Goal: Task Accomplishment & Management: Manage account settings

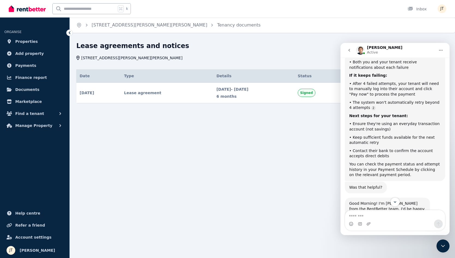
scroll to position [385, 0]
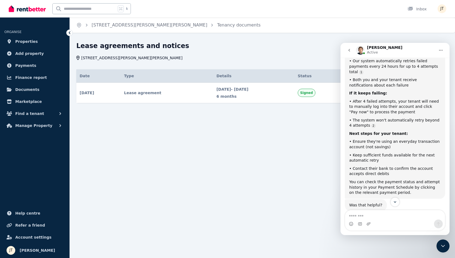
click at [217, 105] on div "Date Type Details Status 17 Aug 2025 # 1 Lease agreement Signed Date 17 Aug 202…" at bounding box center [262, 90] width 372 height 43
click at [443, 246] on icon "Close Intercom Messenger" at bounding box center [443, 245] width 7 height 7
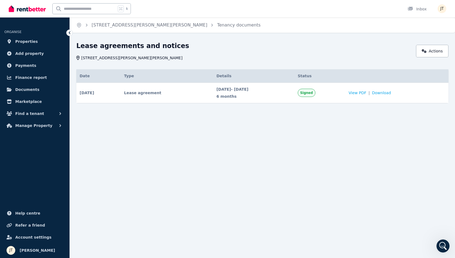
click at [219, 163] on div "Home 2/21 Andrew St, Strahan Tenancy documents Lease agreements and notices 2/2…" at bounding box center [227, 129] width 455 height 258
click at [26, 42] on span "Properties" at bounding box center [26, 41] width 23 height 7
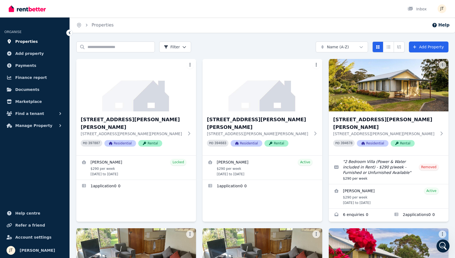
click at [28, 41] on span "Properties" at bounding box center [26, 41] width 23 height 7
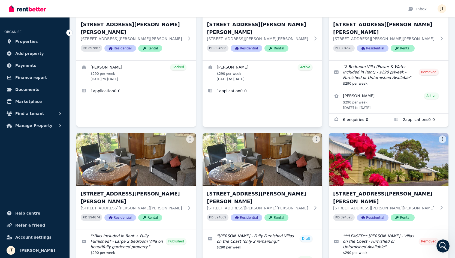
scroll to position [49, 0]
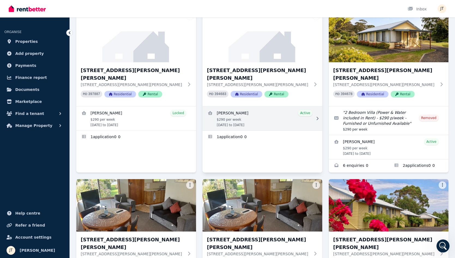
click at [279, 111] on link "View details for Dimity Williams" at bounding box center [263, 118] width 120 height 24
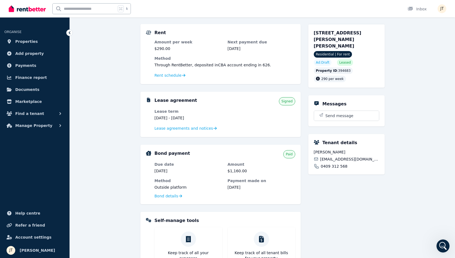
scroll to position [57, 0]
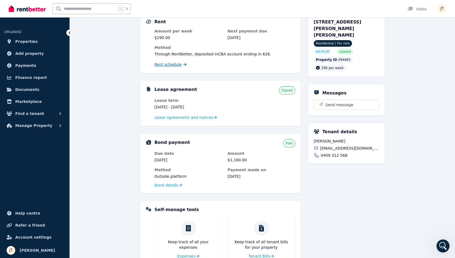
click at [173, 63] on span "Rent schedule" at bounding box center [168, 64] width 27 height 5
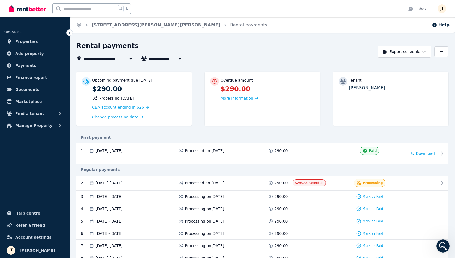
scroll to position [9, 0]
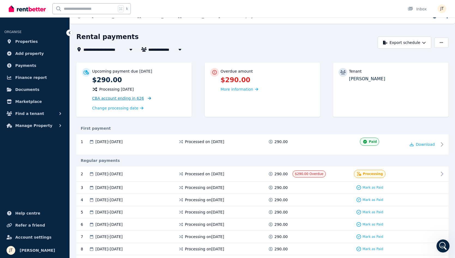
click at [134, 99] on span "CBA account ending in 626" at bounding box center [118, 98] width 52 height 4
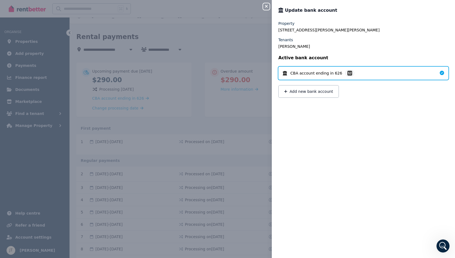
click at [266, 5] on icon "button" at bounding box center [266, 6] width 7 height 4
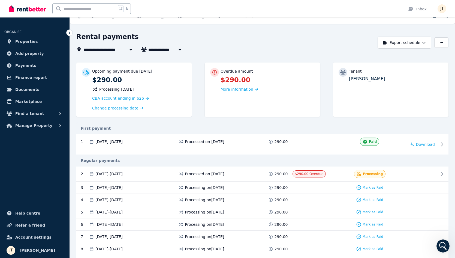
click at [443, 245] on icon "Open Intercom Messenger" at bounding box center [443, 245] width 9 height 9
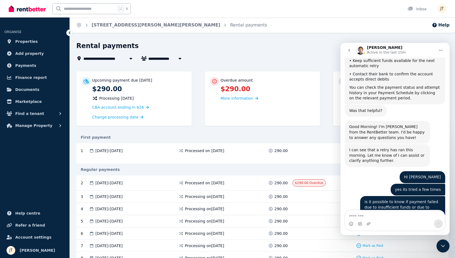
scroll to position [563, 0]
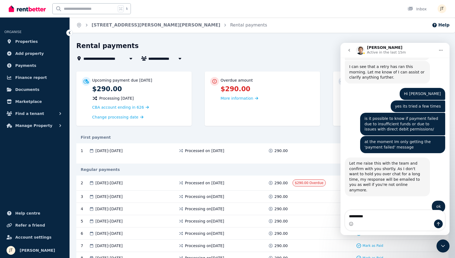
type textarea "**********"
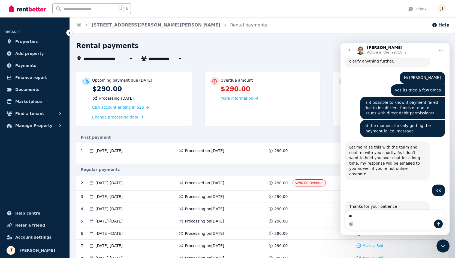
type textarea "*"
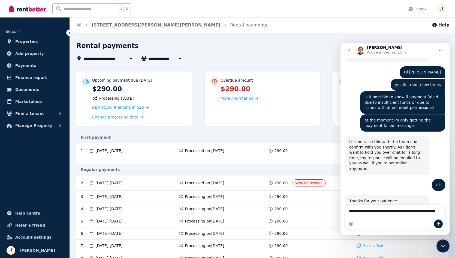
type textarea "**********"
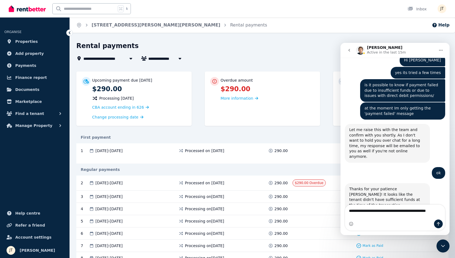
scroll to position [602, 0]
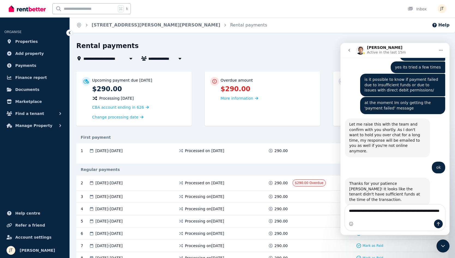
type textarea "**********"
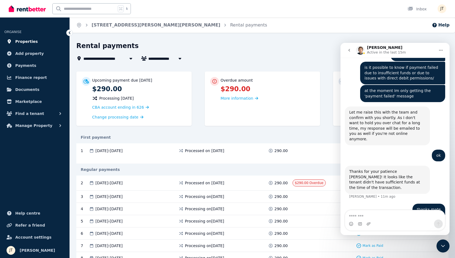
click at [32, 41] on span "Properties" at bounding box center [26, 41] width 23 height 7
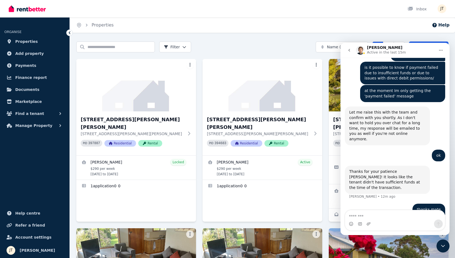
click at [447, 246] on div "Close Intercom Messenger" at bounding box center [443, 245] width 13 height 13
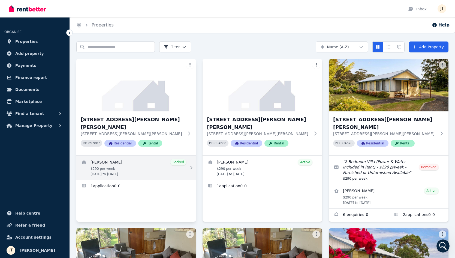
click at [117, 158] on link "View details for Alexandre Flaschner" at bounding box center [136, 167] width 120 height 24
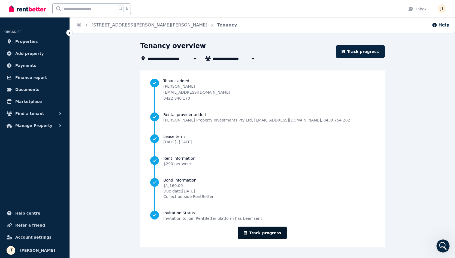
click at [259, 231] on link "Track progress" at bounding box center [262, 232] width 49 height 13
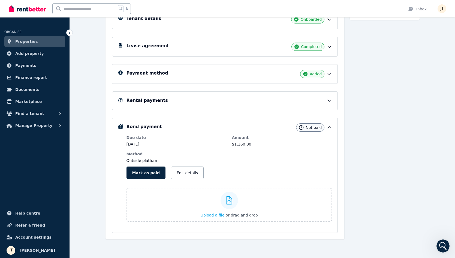
scroll to position [90, 0]
click at [217, 77] on div "Payment method Added" at bounding box center [230, 74] width 206 height 8
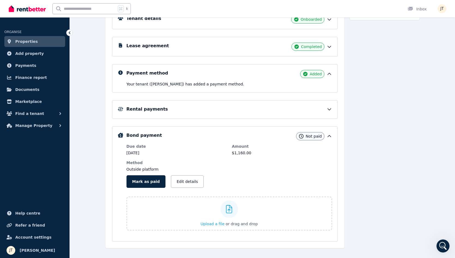
click at [213, 109] on div "Rental payments" at bounding box center [230, 109] width 206 height 7
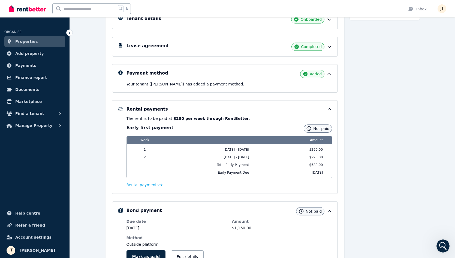
click at [24, 40] on span "Properties" at bounding box center [26, 41] width 23 height 7
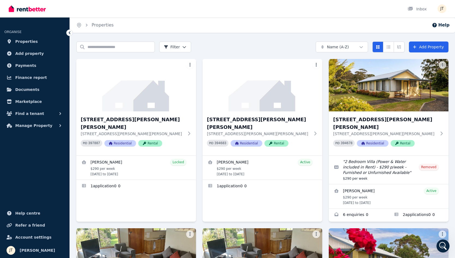
click at [445, 247] on icon "Open Intercom Messenger" at bounding box center [443, 245] width 9 height 9
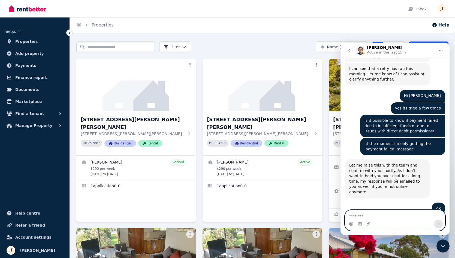
scroll to position [614, 0]
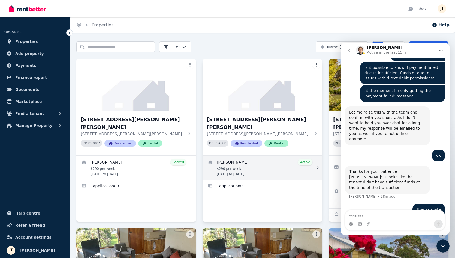
click at [241, 155] on link "View details for Dimity Williams" at bounding box center [263, 167] width 120 height 24
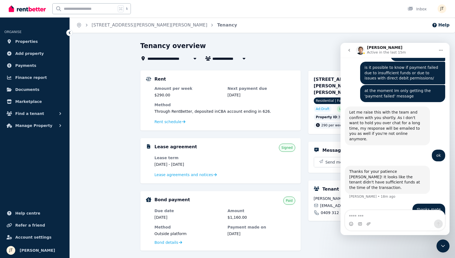
click at [444, 245] on icon "Close Intercom Messenger" at bounding box center [443, 246] width 4 height 2
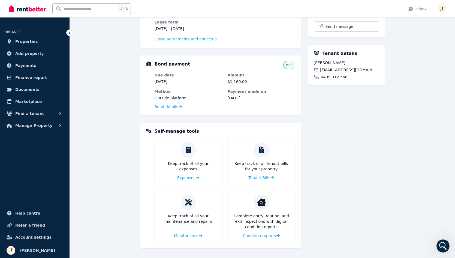
scroll to position [136, 0]
click at [305, 161] on div "Rent Amount per week $290.00 Next payment due 20 Aug 2025 Method Through RentBe…" at bounding box center [262, 91] width 244 height 313
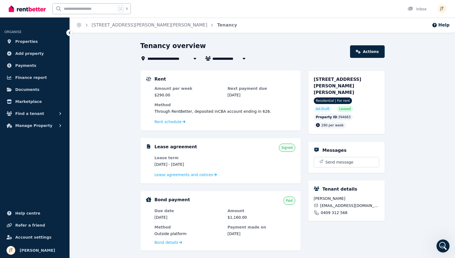
scroll to position [0, 0]
click at [22, 41] on span "Properties" at bounding box center [26, 41] width 23 height 7
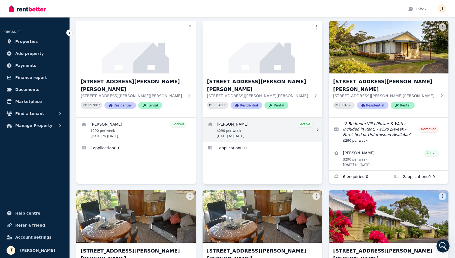
scroll to position [95, 0]
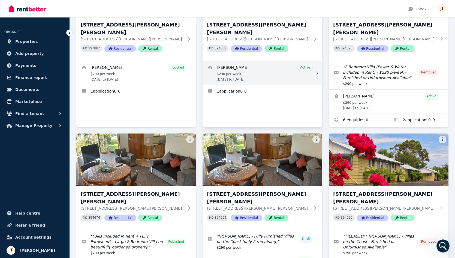
click at [263, 63] on link "View details for Dimity Williams" at bounding box center [263, 73] width 120 height 24
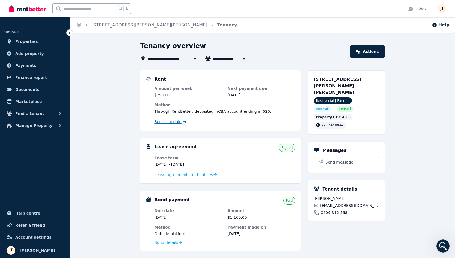
click at [165, 122] on span "Rent schedule" at bounding box center [168, 121] width 27 height 5
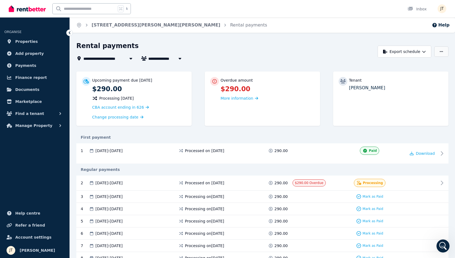
click at [443, 51] on button "button" at bounding box center [441, 51] width 14 height 10
click at [431, 63] on div "Adjust Rent" at bounding box center [423, 64] width 46 height 5
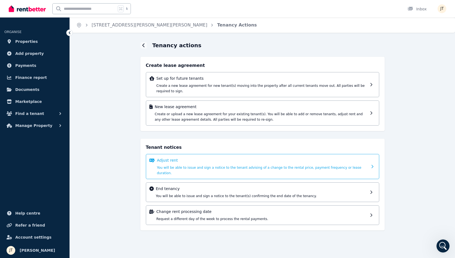
click at [364, 165] on div "Adjust rent You will be able to issue and sign a notice to the tenant advising …" at bounding box center [262, 166] width 211 height 18
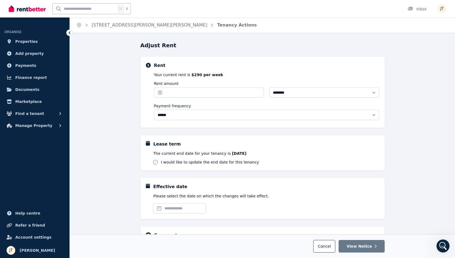
click at [68, 32] on icon at bounding box center [69, 32] width 5 height 5
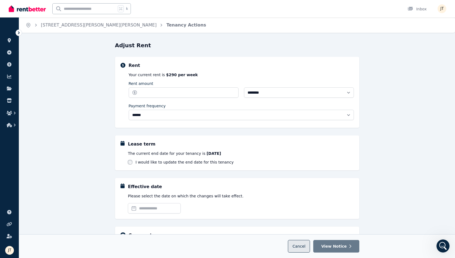
click at [297, 248] on span "Cancel" at bounding box center [299, 246] width 13 height 4
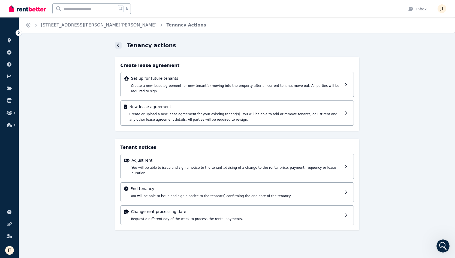
click at [115, 46] on div at bounding box center [118, 45] width 7 height 7
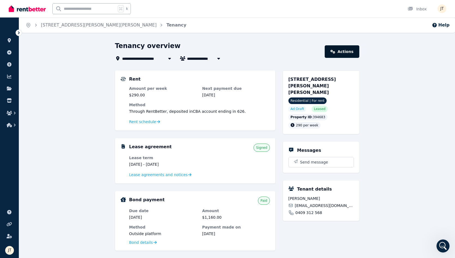
click at [351, 52] on link "Actions" at bounding box center [342, 51] width 34 height 13
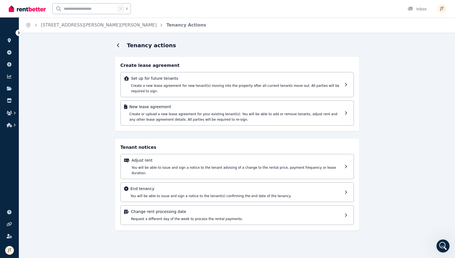
click at [443, 243] on icon "Open Intercom Messenger" at bounding box center [443, 245] width 9 height 9
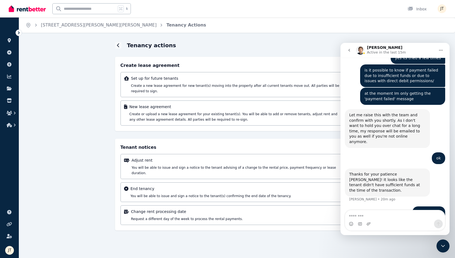
scroll to position [614, 0]
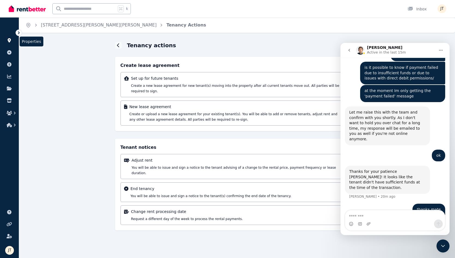
click at [13, 43] on link at bounding box center [9, 40] width 10 height 9
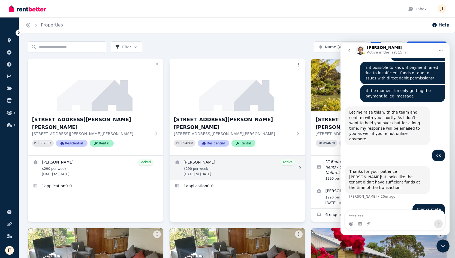
click at [222, 162] on link "View details for Dimity Williams" at bounding box center [237, 167] width 135 height 24
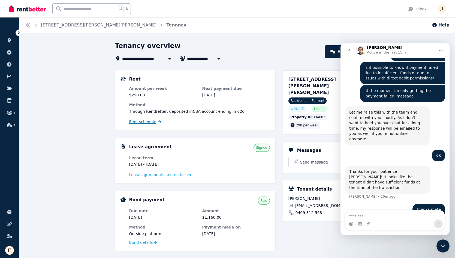
click at [154, 122] on span "Rent schedule" at bounding box center [142, 121] width 27 height 5
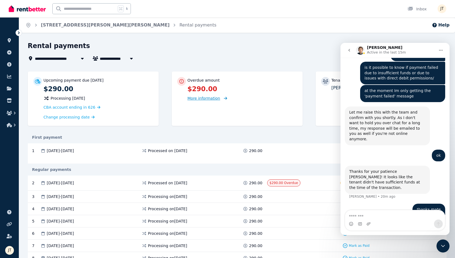
click at [208, 98] on span "More information" at bounding box center [204, 98] width 33 height 4
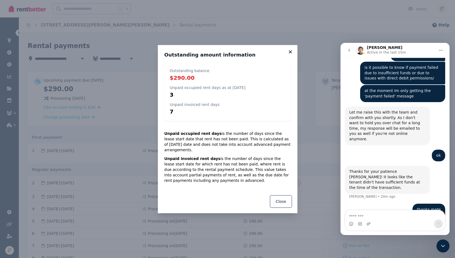
click at [288, 54] on icon at bounding box center [290, 51] width 5 height 5
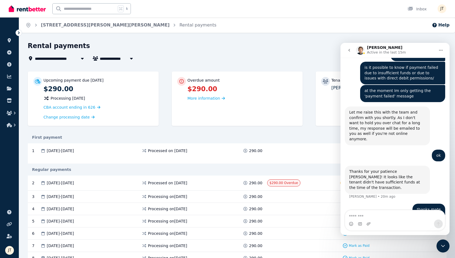
click at [445, 252] on div "Close Intercom Messenger" at bounding box center [443, 245] width 13 height 13
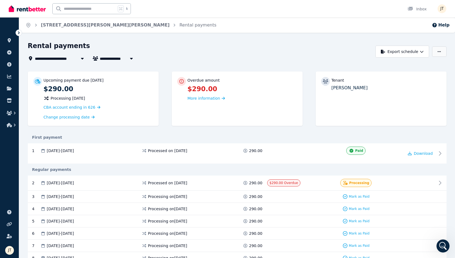
click at [442, 55] on button "button" at bounding box center [439, 51] width 14 height 10
click at [338, 110] on div "Tenant Dimity Williams" at bounding box center [381, 98] width 131 height 54
click at [426, 180] on div at bounding box center [420, 183] width 33 height 8
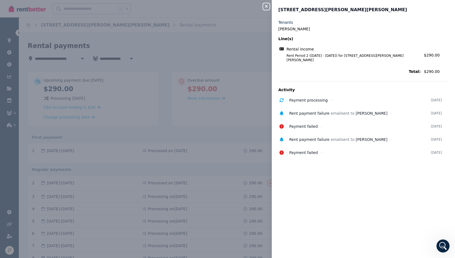
click at [267, 6] on icon "button" at bounding box center [266, 6] width 3 height 3
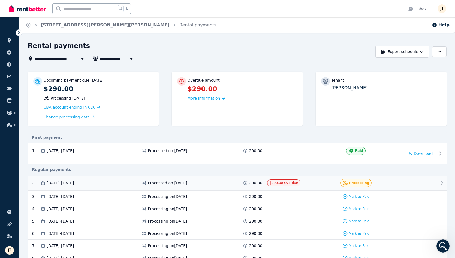
click at [212, 183] on div "Processed on 15 Aug 2025" at bounding box center [192, 183] width 101 height 8
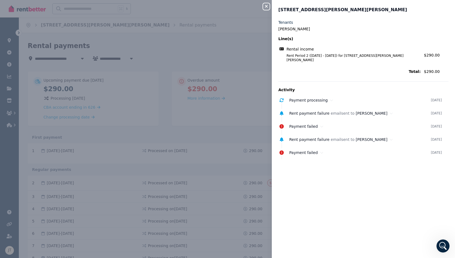
click at [264, 9] on button "Close panel" at bounding box center [266, 6] width 7 height 7
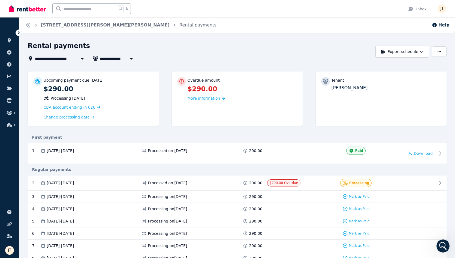
click at [446, 244] on icon "Open Intercom Messenger" at bounding box center [443, 245] width 9 height 9
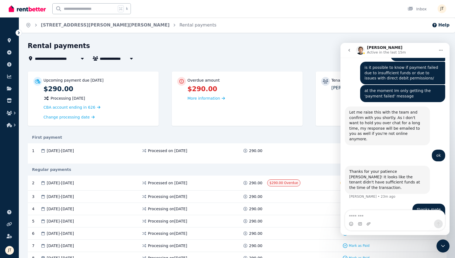
scroll to position [14, 0]
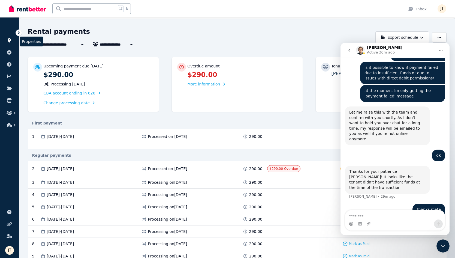
click at [9, 40] on icon at bounding box center [9, 40] width 3 height 4
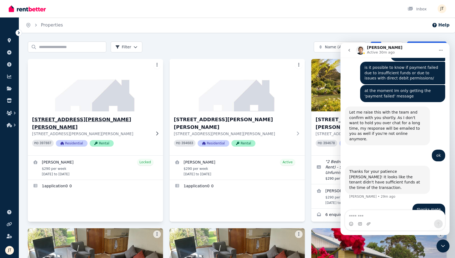
click at [75, 119] on h3 "[STREET_ADDRESS][PERSON_NAME][PERSON_NAME]" at bounding box center [91, 123] width 119 height 15
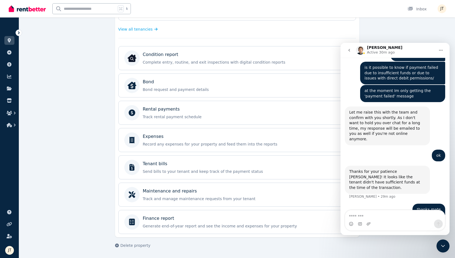
scroll to position [146, 0]
click at [8, 41] on icon at bounding box center [9, 40] width 5 height 4
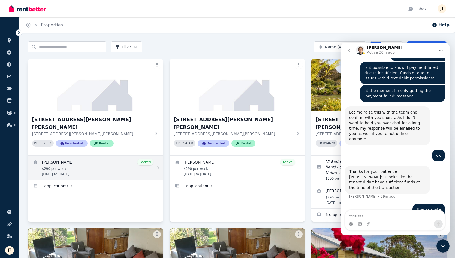
click at [67, 155] on link "View details for Alexandre Flaschner" at bounding box center [95, 167] width 135 height 24
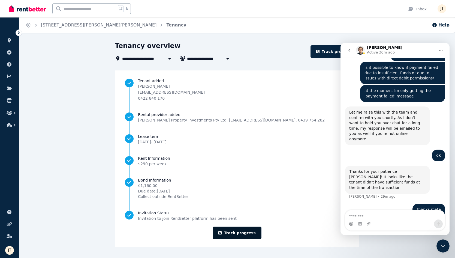
click at [237, 227] on link "Track progress" at bounding box center [237, 232] width 49 height 13
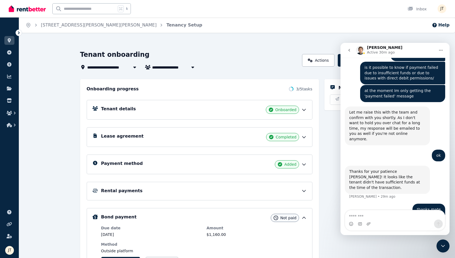
click at [200, 162] on div "Payment method Added" at bounding box center [204, 164] width 206 height 8
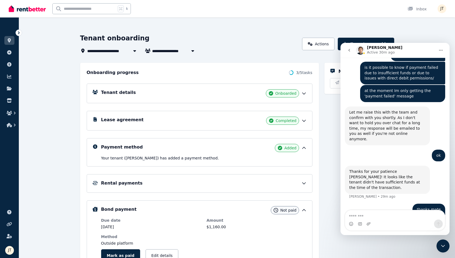
scroll to position [23, 0]
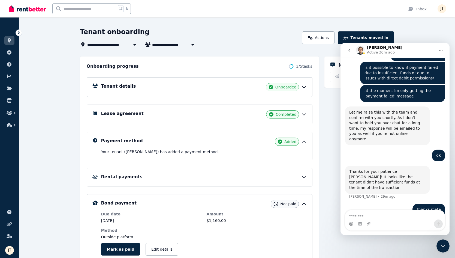
click at [197, 176] on div "Rental payments" at bounding box center [204, 176] width 206 height 7
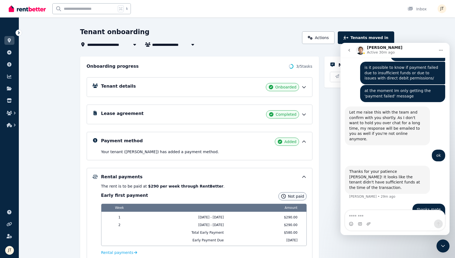
scroll to position [139, 0]
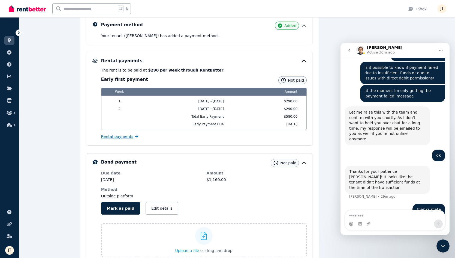
click at [125, 137] on span "Rental payments" at bounding box center [117, 136] width 32 height 5
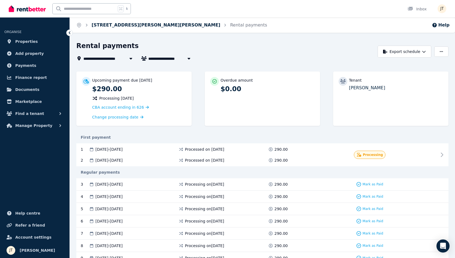
click at [100, 26] on link "[STREET_ADDRESS][PERSON_NAME][PERSON_NAME]" at bounding box center [156, 24] width 129 height 5
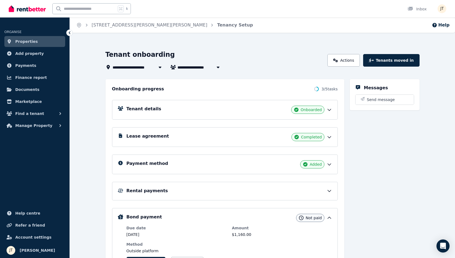
click at [31, 42] on span "Properties" at bounding box center [26, 41] width 23 height 7
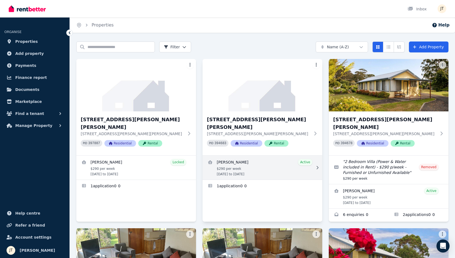
click at [236, 155] on link "View details for Dimity Williams" at bounding box center [263, 167] width 120 height 24
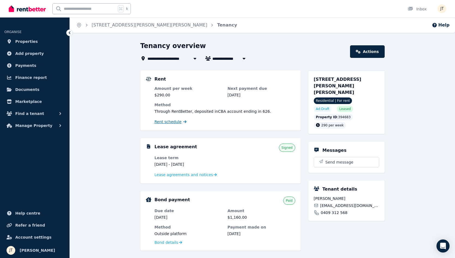
click at [170, 121] on span "Rent schedule" at bounding box center [168, 121] width 27 height 5
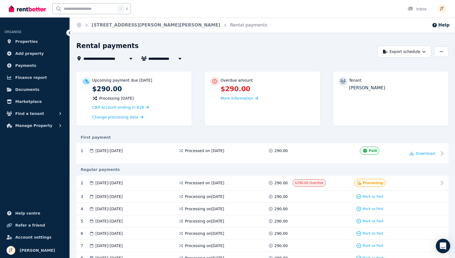
click at [442, 245] on icon "Open Intercom Messenger" at bounding box center [443, 245] width 6 height 7
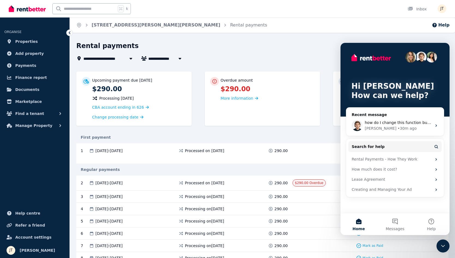
click at [360, 229] on span "Home" at bounding box center [359, 229] width 12 height 4
click at [402, 121] on span "how do I change this function but maintain the rent schedule dates?" at bounding box center [430, 122] width 131 height 4
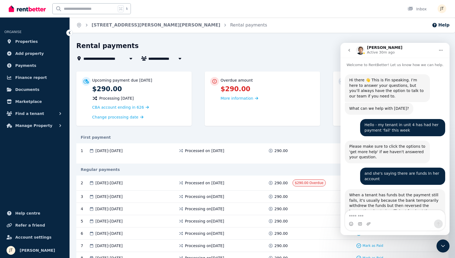
scroll to position [614, 0]
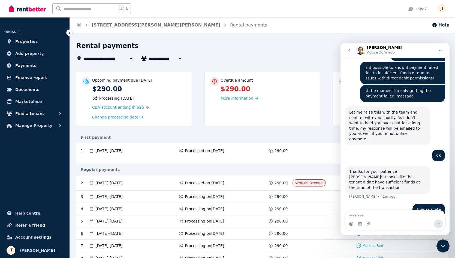
click at [303, 135] on div "First payment" at bounding box center [262, 136] width 372 height 5
click at [442, 243] on icon "Close Intercom Messenger" at bounding box center [443, 245] width 7 height 7
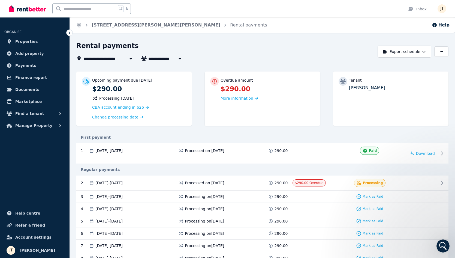
scroll to position [0, 0]
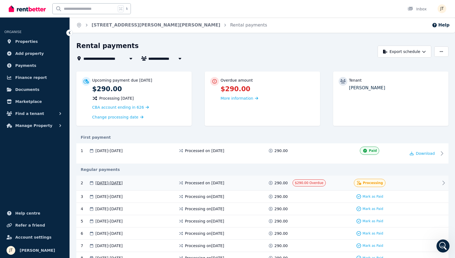
click at [328, 184] on div "$290.00 Overdue" at bounding box center [313, 183] width 41 height 8
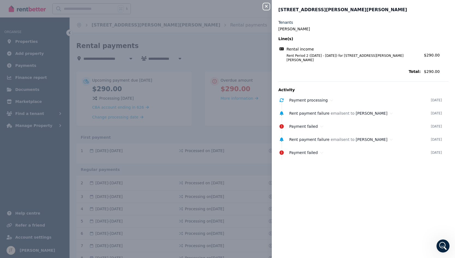
click at [266, 7] on icon "button" at bounding box center [266, 6] width 7 height 4
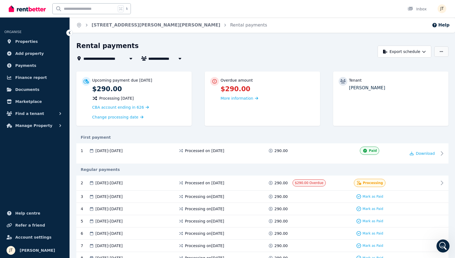
click at [443, 50] on icon "button" at bounding box center [441, 52] width 3 height 4
click at [340, 52] on div "**********" at bounding box center [225, 51] width 298 height 20
click at [439, 49] on button "button" at bounding box center [441, 51] width 14 height 10
click at [334, 52] on div "**********" at bounding box center [225, 51] width 298 height 20
click at [446, 51] on button "button" at bounding box center [441, 51] width 14 height 10
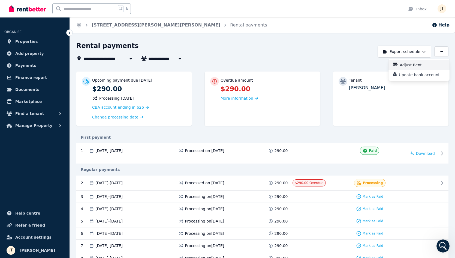
click at [411, 65] on p "Adjust Rent" at bounding box center [413, 64] width 26 height 5
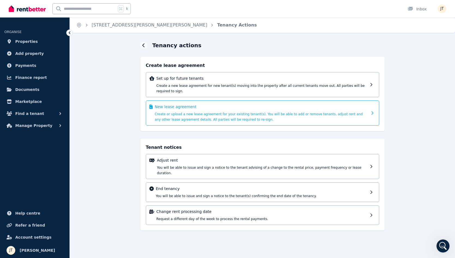
click at [277, 110] on div "New lease agreement Create or upload a new lease agreement for your existing te…" at bounding box center [261, 113] width 213 height 18
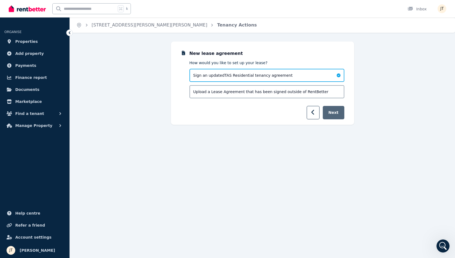
click at [331, 114] on button "Next" at bounding box center [334, 112] width 22 height 13
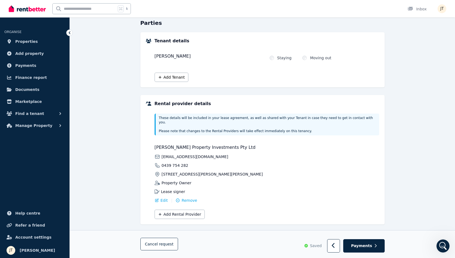
scroll to position [54, 0]
click at [366, 242] on button "Payments" at bounding box center [363, 245] width 41 height 13
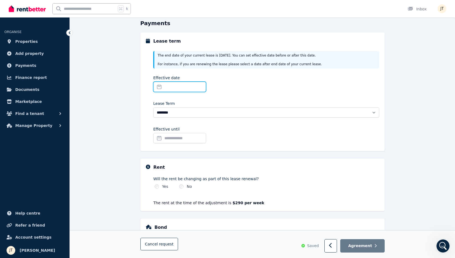
click at [190, 86] on input "Effective date" at bounding box center [179, 87] width 53 height 10
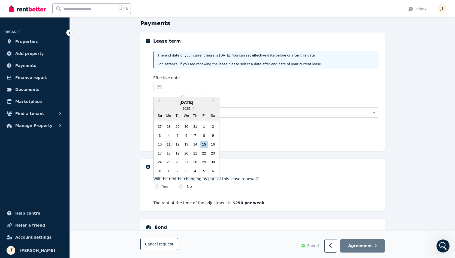
click at [168, 143] on div "11" at bounding box center [168, 143] width 7 height 7
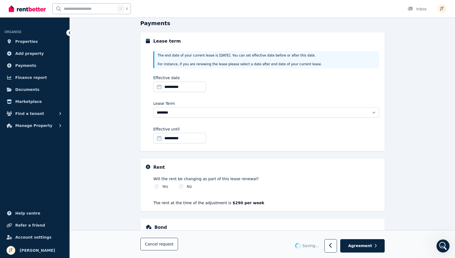
click at [184, 137] on input "**********" at bounding box center [179, 138] width 53 height 10
click at [167, 139] on input "**********" at bounding box center [179, 138] width 53 height 10
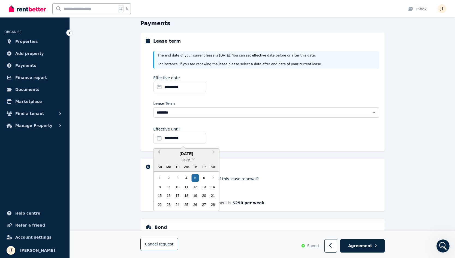
click at [159, 151] on span "Previous Month" at bounding box center [159, 153] width 0 height 8
click at [187, 185] on div "5" at bounding box center [186, 186] width 7 height 7
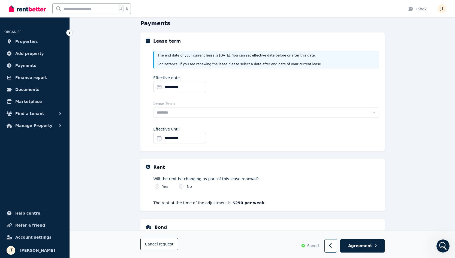
click at [233, 84] on div "**********" at bounding box center [266, 84] width 226 height 19
click at [185, 140] on input "**********" at bounding box center [179, 138] width 53 height 10
click at [219, 105] on div "Lease Term" at bounding box center [266, 103] width 226 height 5
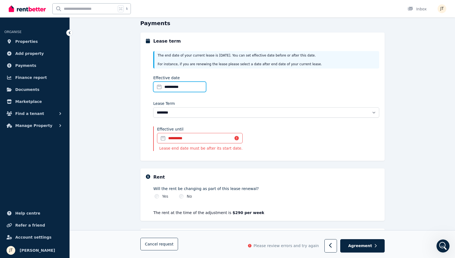
click at [196, 86] on input "**********" at bounding box center [179, 87] width 53 height 10
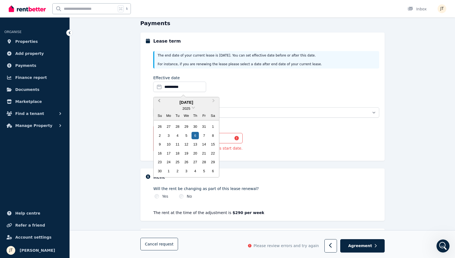
click at [159, 101] on span "Previous Month" at bounding box center [159, 102] width 0 height 8
click at [168, 144] on div "11" at bounding box center [168, 143] width 7 height 7
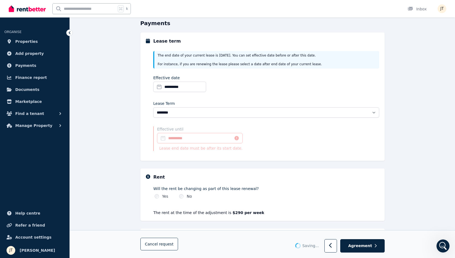
select select "**********"
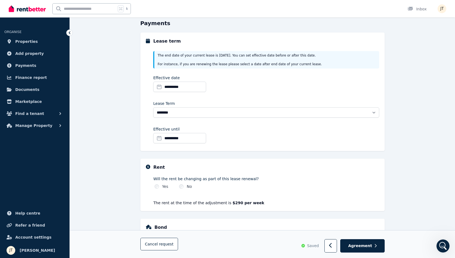
click at [194, 138] on input "**********" at bounding box center [179, 138] width 53 height 10
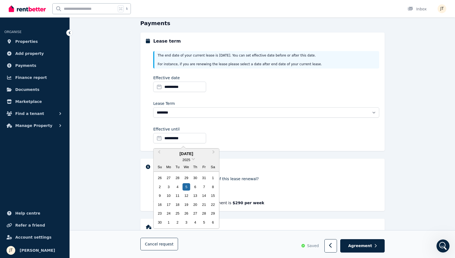
click at [236, 124] on div "**********" at bounding box center [266, 97] width 226 height 98
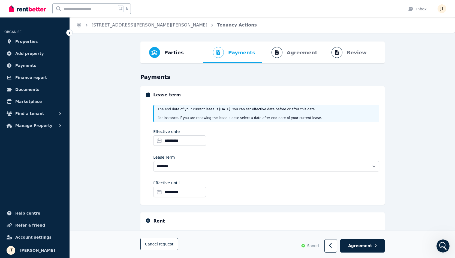
scroll to position [0, 0]
click at [189, 142] on input "**********" at bounding box center [179, 140] width 53 height 10
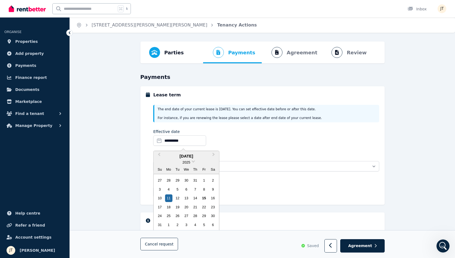
click at [246, 160] on div "Lease Term ******** ******** ********* ******* ******* ******* ******* ***** **…" at bounding box center [266, 162] width 226 height 17
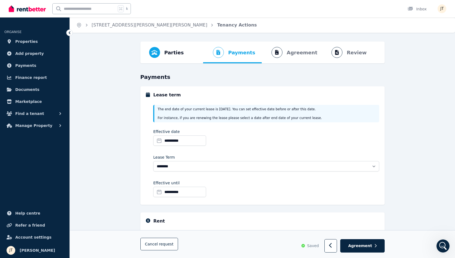
click at [198, 191] on input "**********" at bounding box center [179, 192] width 53 height 10
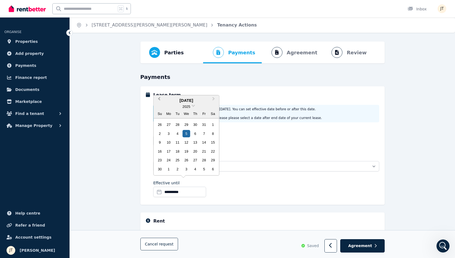
click at [158, 100] on button "Previous Month" at bounding box center [158, 100] width 9 height 9
click at [160, 142] on div "5" at bounding box center [159, 142] width 7 height 7
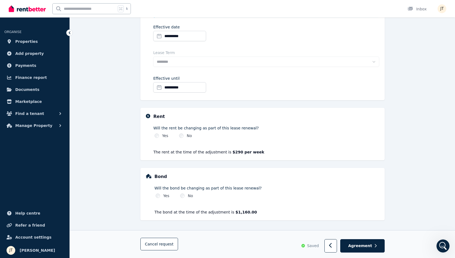
scroll to position [104, 0]
click at [367, 244] on span "Agreement" at bounding box center [360, 245] width 24 height 5
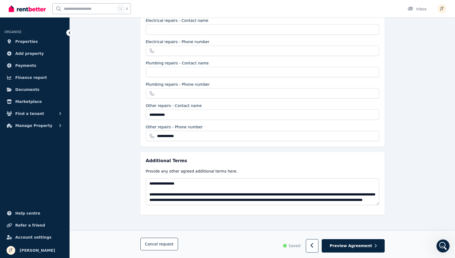
scroll to position [138, 0]
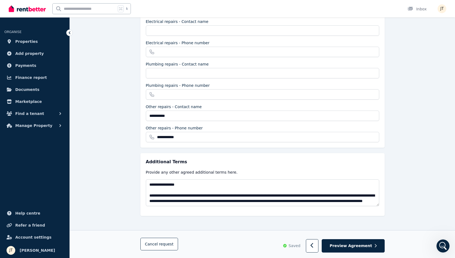
click at [247, 206] on div "**********" at bounding box center [262, 184] width 244 height 63
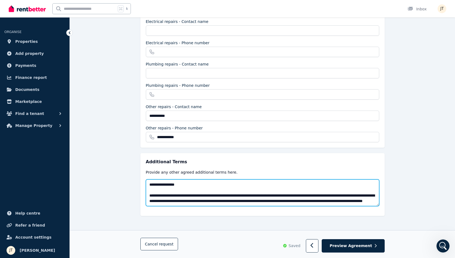
click at [266, 198] on textarea "**********" at bounding box center [262, 192] width 233 height 27
drag, startPoint x: 210, startPoint y: 195, endPoint x: 233, endPoint y: 188, distance: 24.2
click at [233, 188] on textarea "**********" at bounding box center [262, 192] width 233 height 27
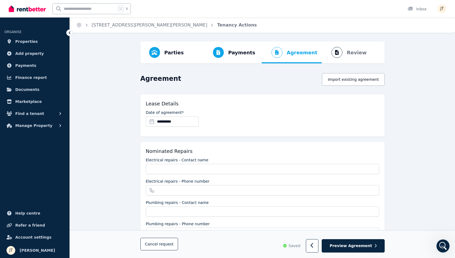
scroll to position [0, 0]
type textarea "**********"
click at [314, 245] on icon "button" at bounding box center [313, 245] width 4 height 5
select select "**********"
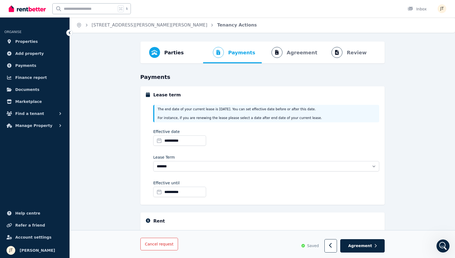
click at [166, 246] on span "request" at bounding box center [166, 243] width 14 height 5
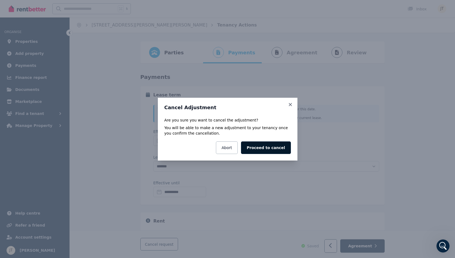
click at [281, 150] on button "Proceed to cancel" at bounding box center [266, 147] width 50 height 13
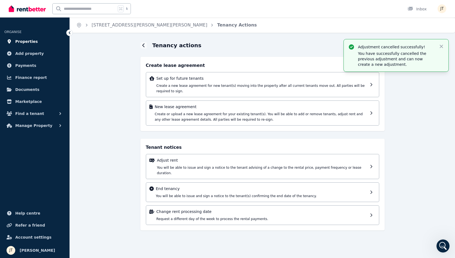
click at [17, 40] on span "Properties" at bounding box center [26, 41] width 23 height 7
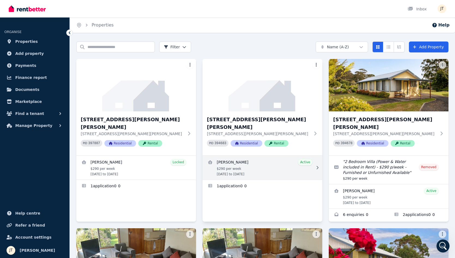
click at [248, 158] on link "View details for Dimity Williams" at bounding box center [263, 167] width 120 height 24
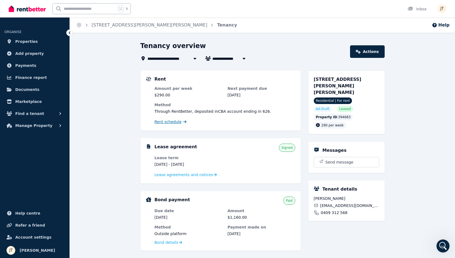
click at [175, 121] on span "Rent schedule" at bounding box center [168, 121] width 27 height 5
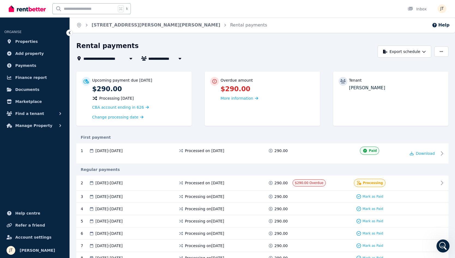
click at [443, 244] on icon "Open Intercom Messenger" at bounding box center [443, 245] width 9 height 9
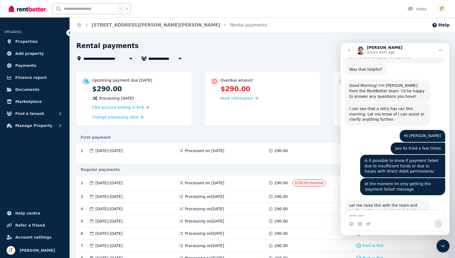
scroll to position [614, 0]
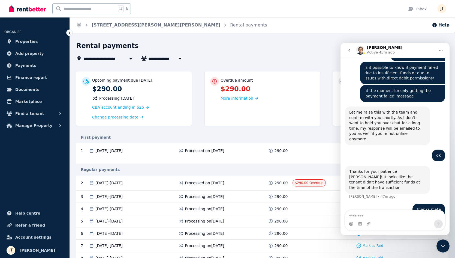
type textarea "*"
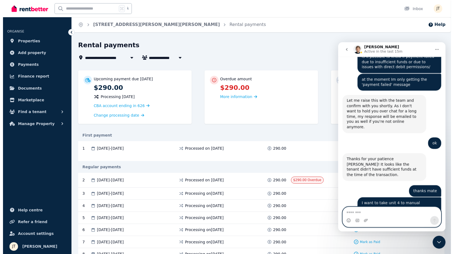
scroll to position [691, 0]
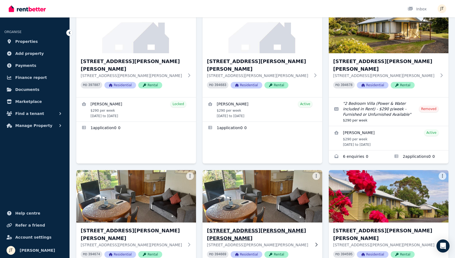
scroll to position [31, 0]
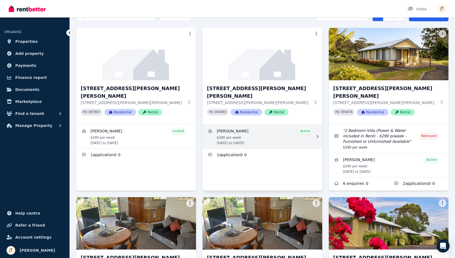
click at [266, 125] on link "View details for Dimity Williams" at bounding box center [263, 136] width 120 height 24
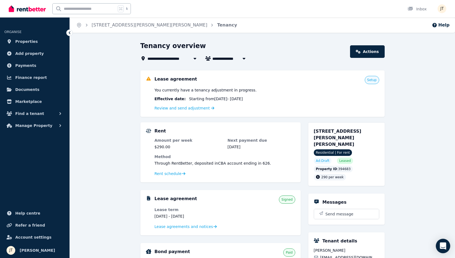
click at [446, 243] on icon "Open Intercom Messenger" at bounding box center [443, 245] width 6 height 7
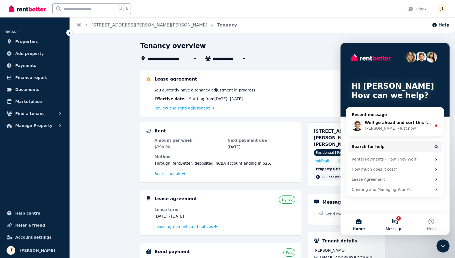
click at [396, 222] on button "1 Messages" at bounding box center [395, 224] width 36 height 22
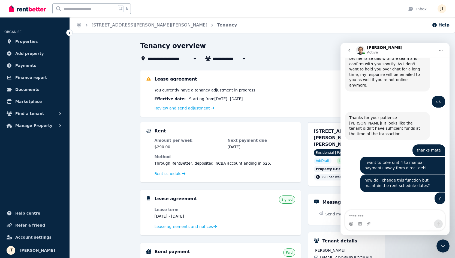
scroll to position [187, 0]
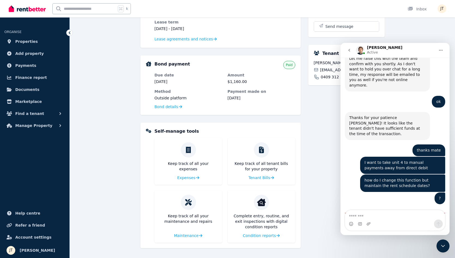
click at [387, 214] on textarea "Message…" at bounding box center [395, 214] width 100 height 9
type textarea "*"
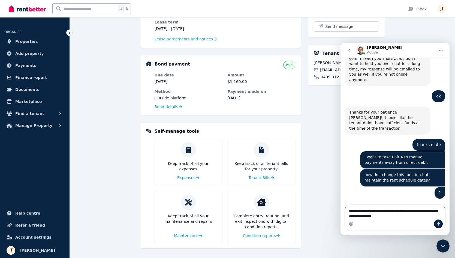
type textarea "**********"
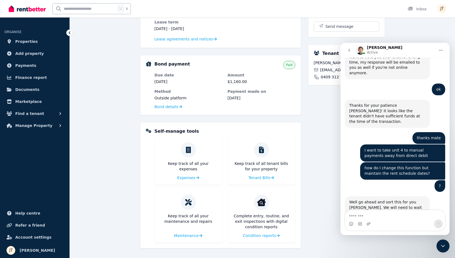
scroll to position [145, 0]
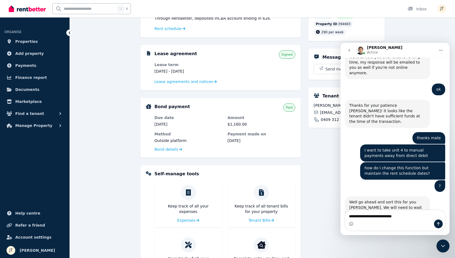
type textarea "**********"
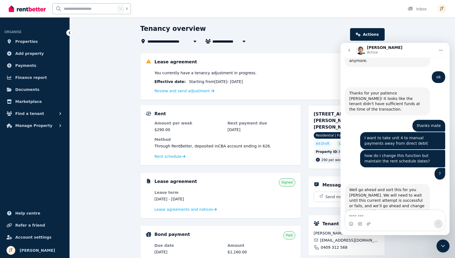
scroll to position [0, 0]
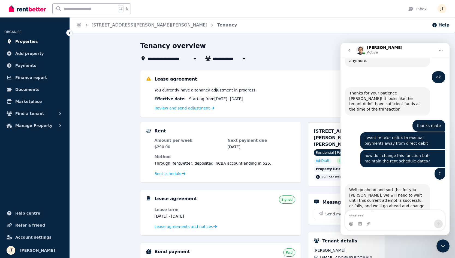
click at [17, 41] on span "Properties" at bounding box center [26, 41] width 23 height 7
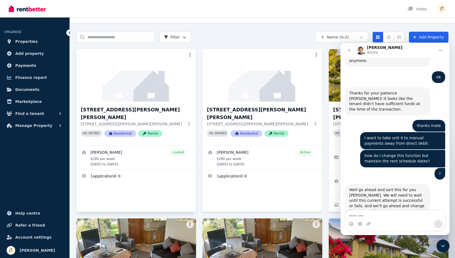
scroll to position [14, 0]
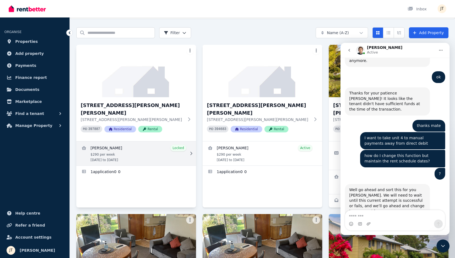
click at [147, 142] on link "View details for Alexandre Flaschner" at bounding box center [136, 153] width 120 height 24
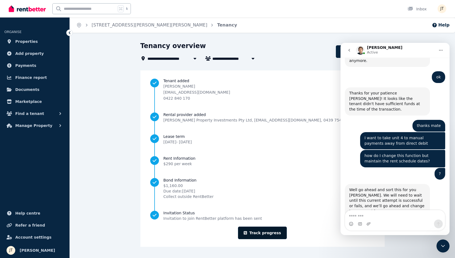
click at [260, 233] on link "Track progress" at bounding box center [262, 232] width 49 height 13
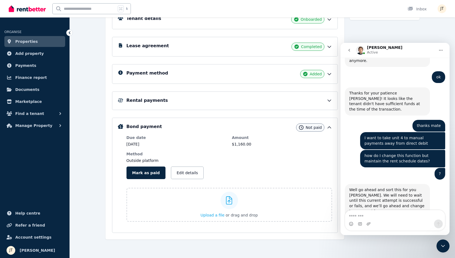
scroll to position [90, 0]
click at [152, 176] on button "Mark as paid" at bounding box center [146, 172] width 39 height 13
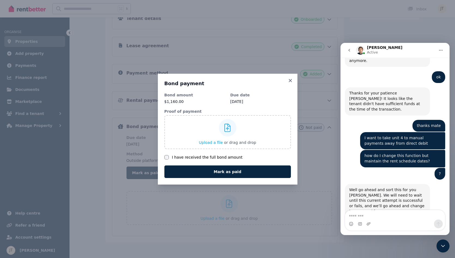
click at [182, 157] on label "I have received the full bond amount" at bounding box center [207, 156] width 71 height 5
click at [200, 171] on button "Mark as paid" at bounding box center [227, 171] width 127 height 13
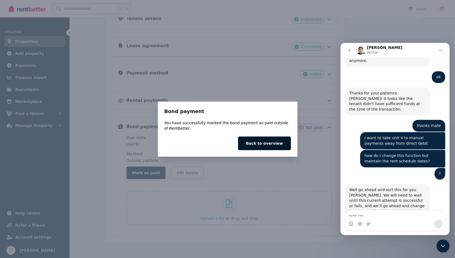
click at [278, 149] on button "Back to overview" at bounding box center [264, 143] width 53 height 14
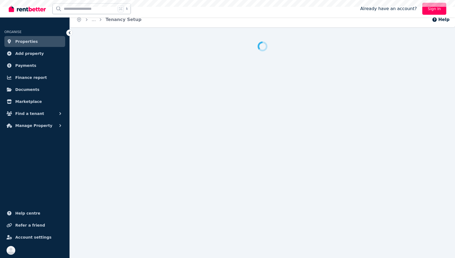
click at [24, 41] on span "Properties" at bounding box center [26, 41] width 23 height 7
